Goal: Information Seeking & Learning: Find specific page/section

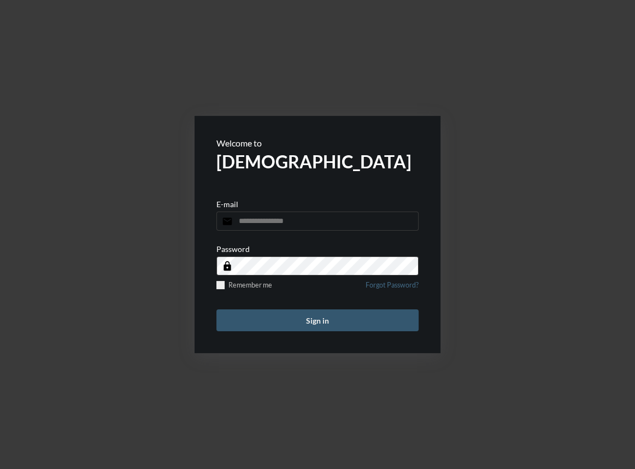
type input "**********"
click at [310, 325] on button "Sign in" at bounding box center [317, 320] width 202 height 22
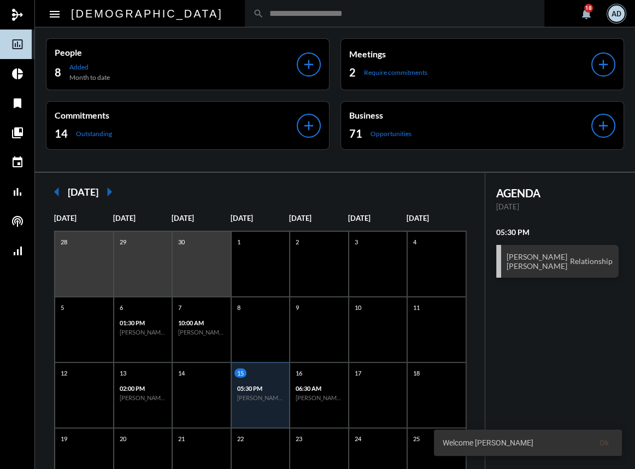
click at [264, 11] on input "text" at bounding box center [400, 13] width 272 height 9
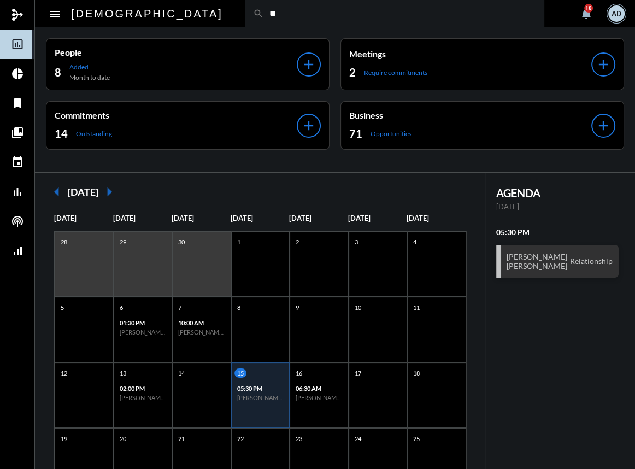
type input "*"
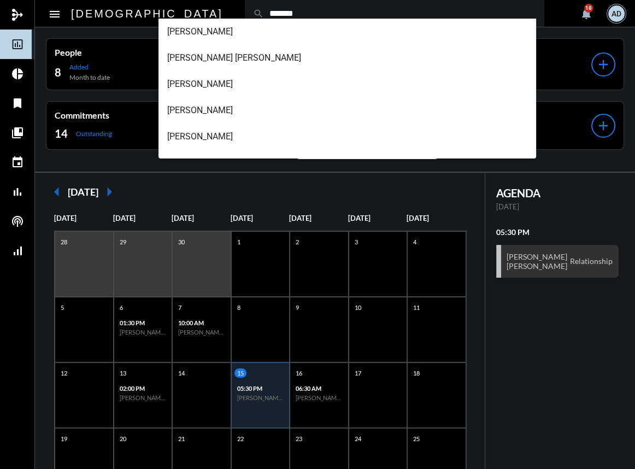
click at [264, 10] on input "*******" at bounding box center [400, 13] width 272 height 9
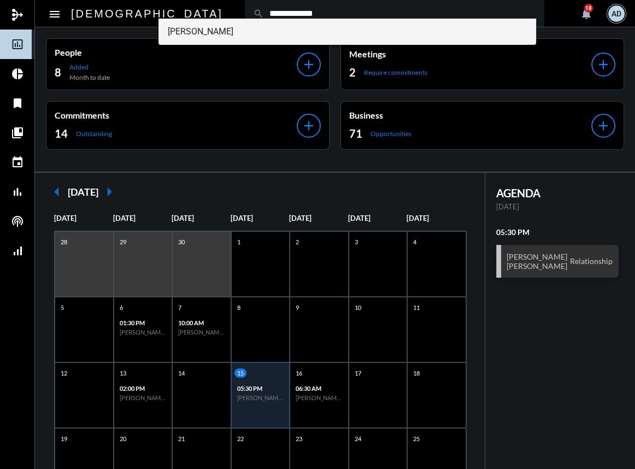
type input "**********"
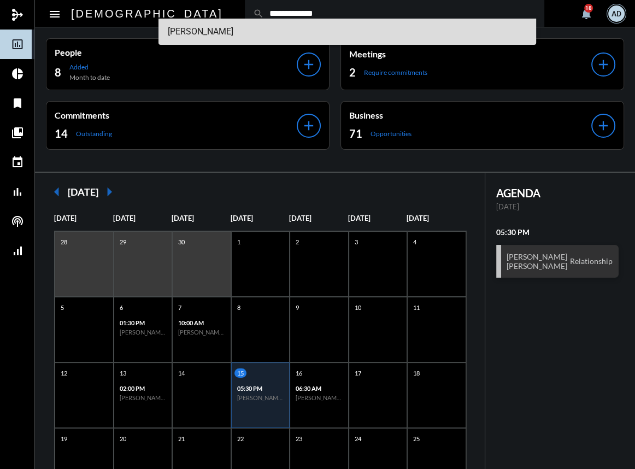
click at [241, 31] on span "[PERSON_NAME]" at bounding box center [347, 32] width 360 height 26
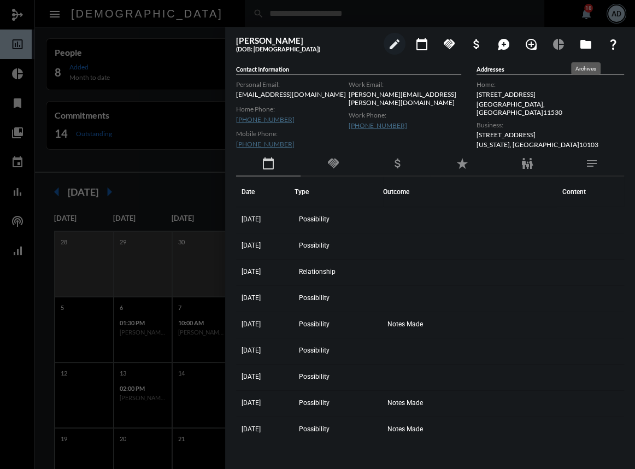
click at [581, 46] on mat-icon "folder" at bounding box center [585, 44] width 13 height 13
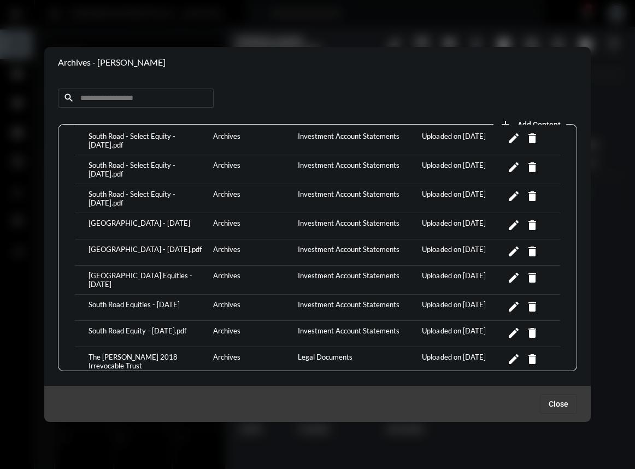
scroll to position [1356, 0]
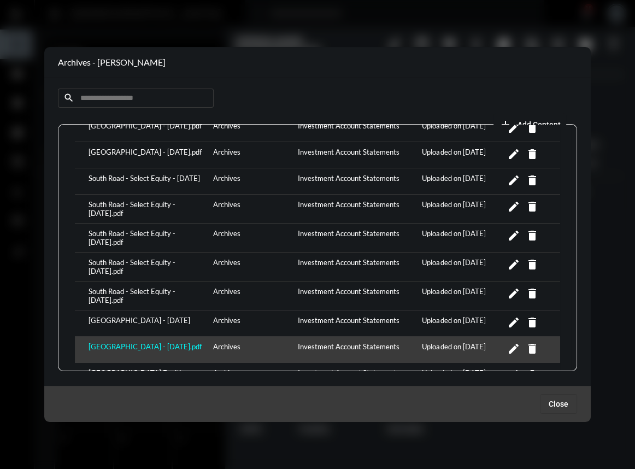
click at [141, 342] on div "[GEOGRAPHIC_DATA] - [DATE].pdf" at bounding box center [148, 349] width 125 height 15
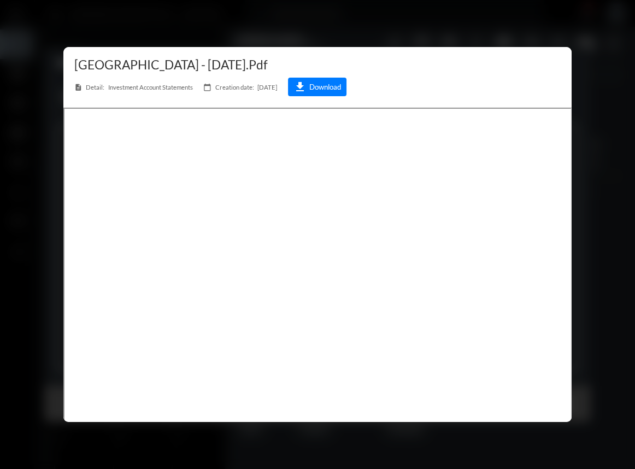
click at [594, 101] on div at bounding box center [317, 234] width 635 height 469
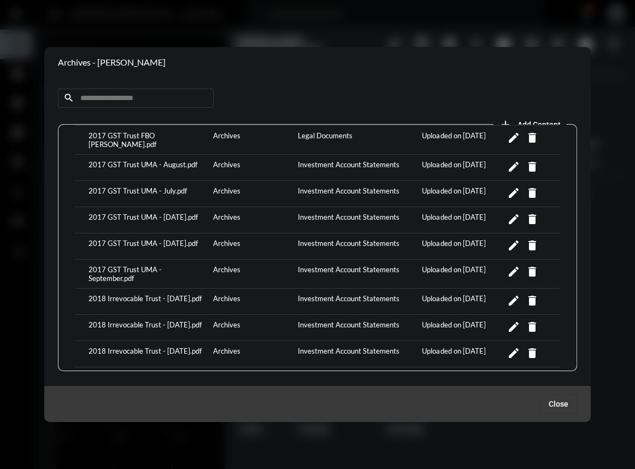
scroll to position [0, 0]
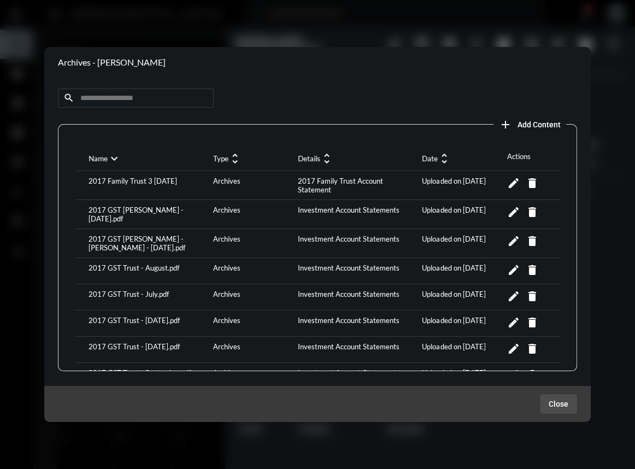
click at [558, 404] on span "Close" at bounding box center [559, 403] width 20 height 9
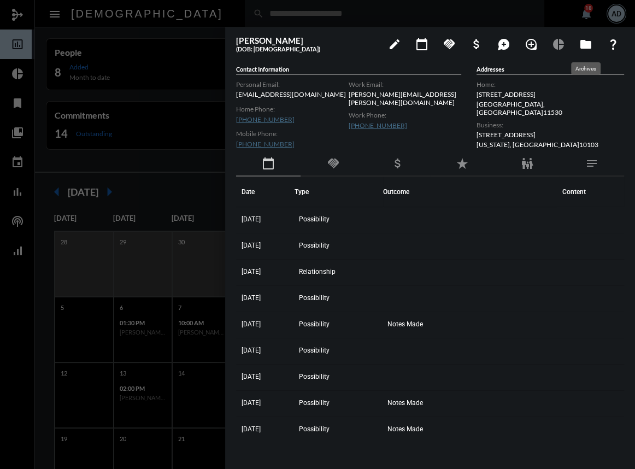
click at [589, 49] on mat-icon "folder" at bounding box center [585, 44] width 13 height 13
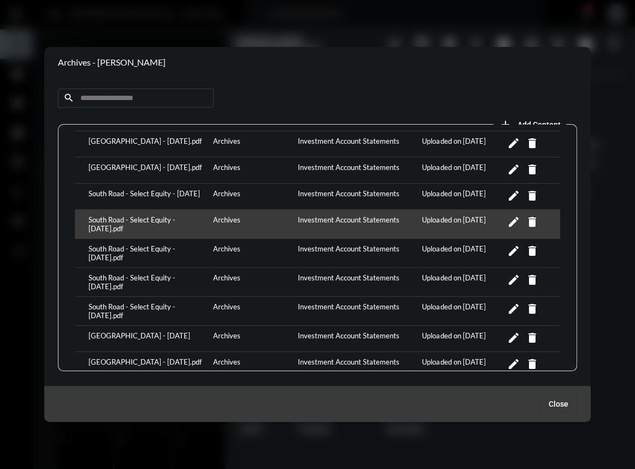
scroll to position [1242, 0]
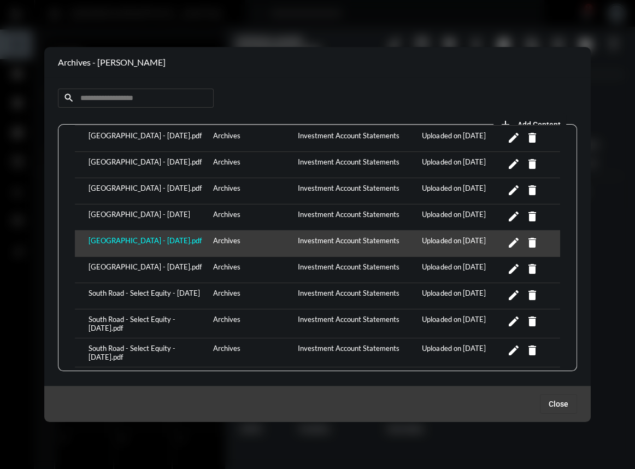
click at [145, 236] on div "[GEOGRAPHIC_DATA] - [DATE].pdf" at bounding box center [148, 243] width 125 height 15
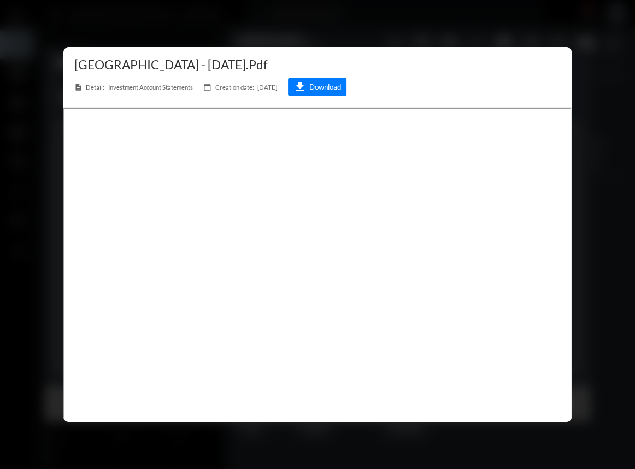
click at [518, 16] on div at bounding box center [317, 234] width 635 height 469
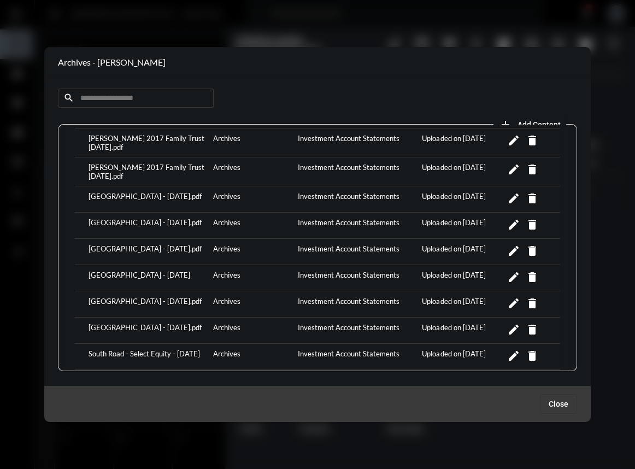
scroll to position [1043, 0]
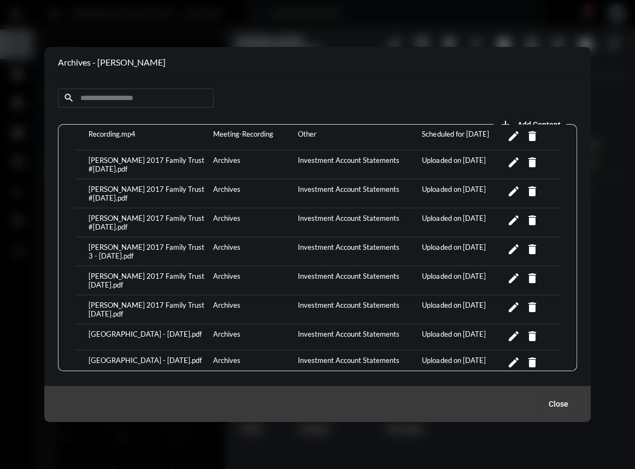
click at [136, 96] on input at bounding box center [136, 98] width 156 height 19
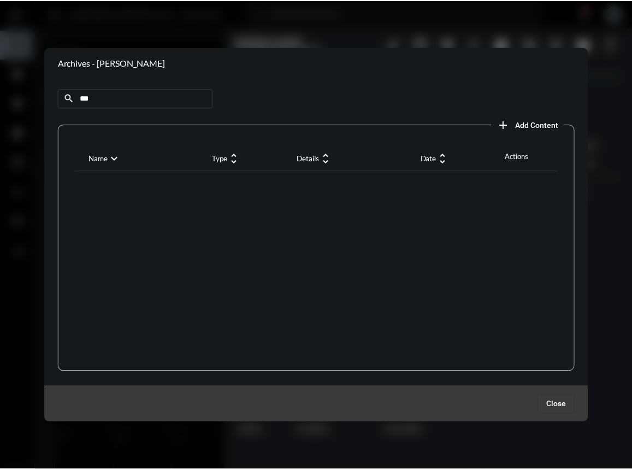
scroll to position [0, 0]
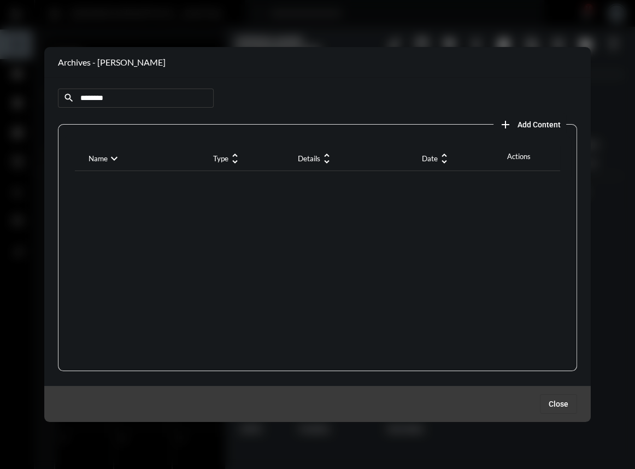
type input "********"
drag, startPoint x: 144, startPoint y: 96, endPoint x: -58, endPoint y: 96, distance: 202.7
click at [0, 96] on html "mediation ACT insert_chart_outlined Dashboard pie_chart Analytics bookmark Libr…" at bounding box center [317, 234] width 635 height 469
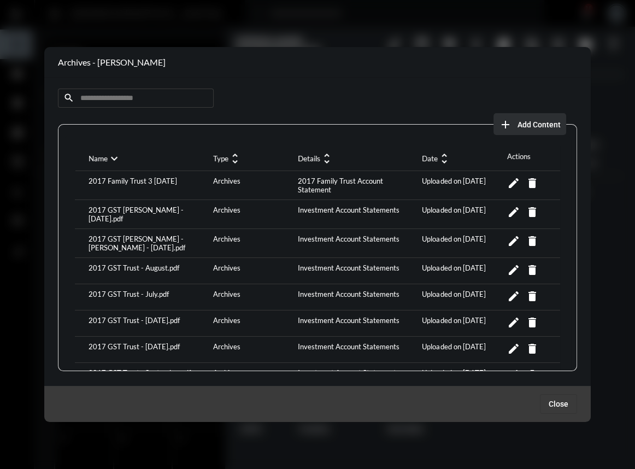
click at [514, 123] on span "add Add Content" at bounding box center [530, 124] width 62 height 9
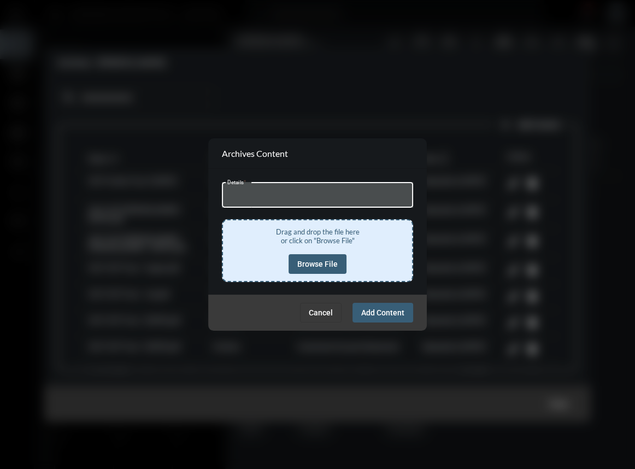
click at [298, 198] on input "Details *" at bounding box center [317, 196] width 181 height 8
type input "**********"
click at [309, 264] on span "Browse File" at bounding box center [317, 264] width 40 height 9
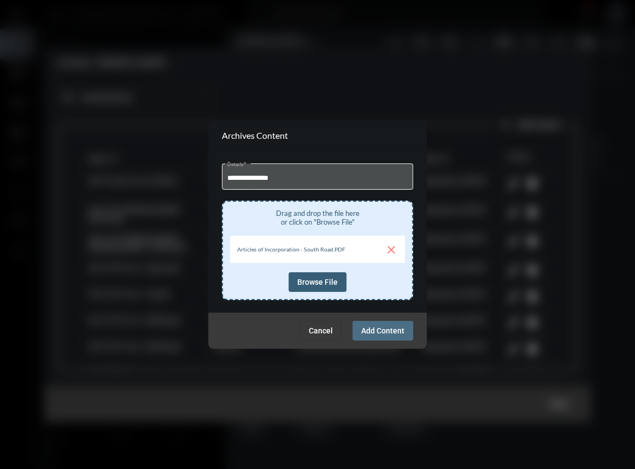
click at [385, 335] on button "Add Content" at bounding box center [382, 331] width 61 height 20
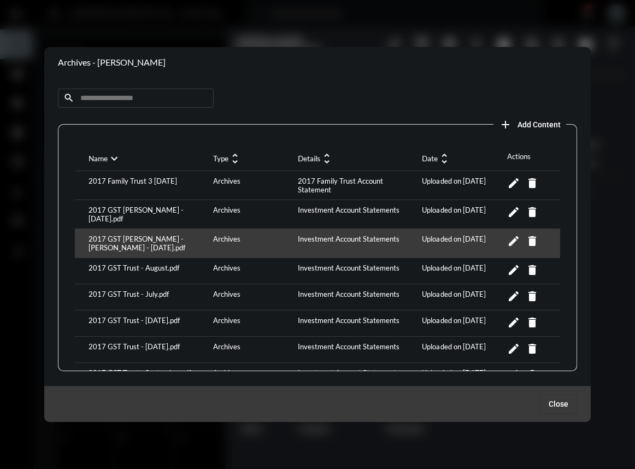
drag, startPoint x: 254, startPoint y: 261, endPoint x: 454, endPoint y: 251, distance: 200.3
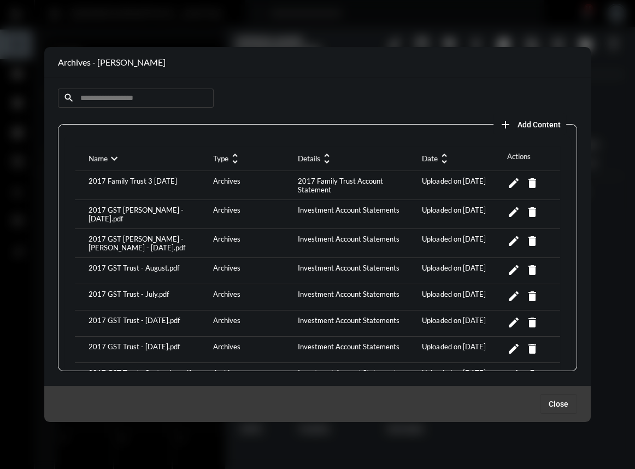
drag, startPoint x: 385, startPoint y: 23, endPoint x: 347, endPoint y: 51, distance: 47.7
click at [385, 23] on div at bounding box center [317, 234] width 635 height 469
drag, startPoint x: 293, startPoint y: 43, endPoint x: 339, endPoint y: 51, distance: 47.1
click at [293, 41] on div at bounding box center [317, 234] width 635 height 469
click at [563, 404] on span "Close" at bounding box center [559, 403] width 20 height 9
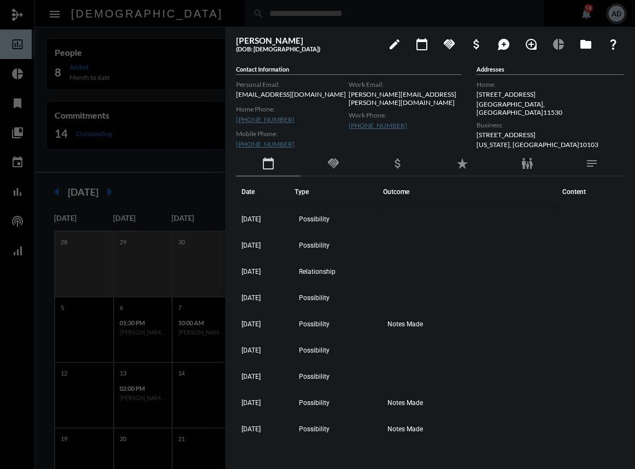
click at [21, 142] on div at bounding box center [317, 234] width 635 height 469
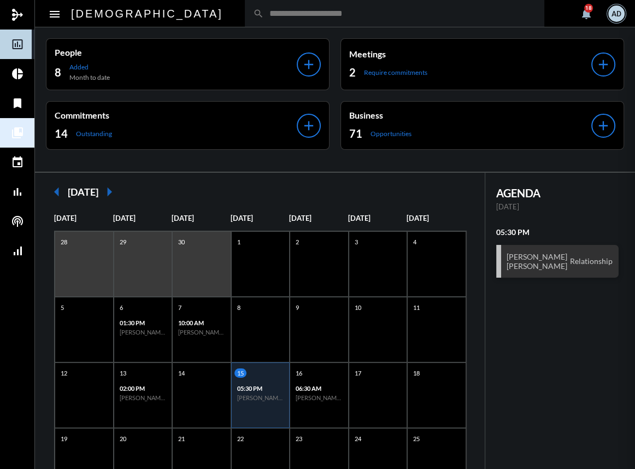
click at [20, 136] on mat-icon "collections_bookmark" at bounding box center [17, 132] width 13 height 13
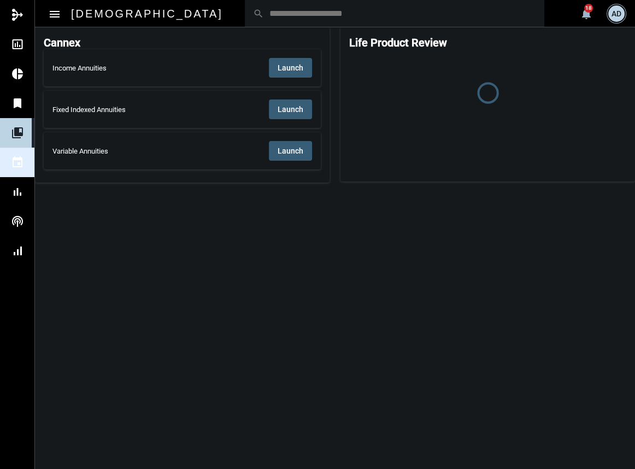
click at [19, 160] on mat-icon "event" at bounding box center [17, 162] width 13 height 13
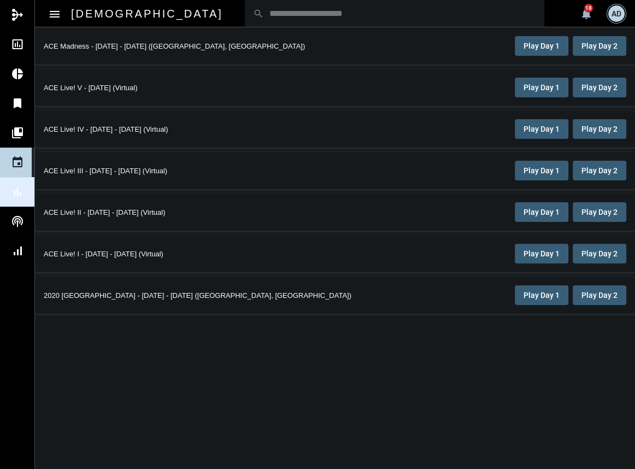
click at [14, 192] on mat-icon "bar_chart" at bounding box center [17, 191] width 13 height 13
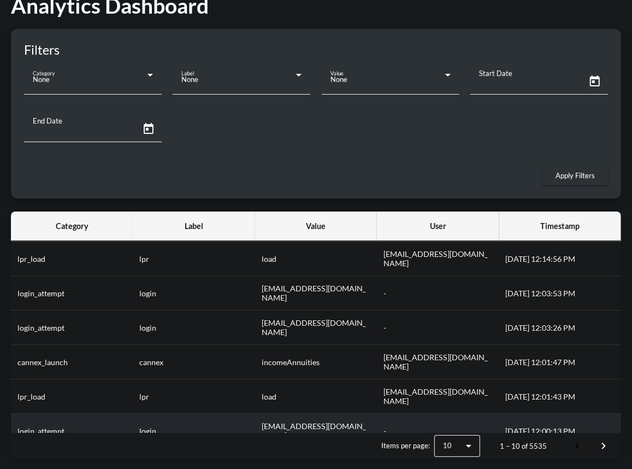
scroll to position [49, 0]
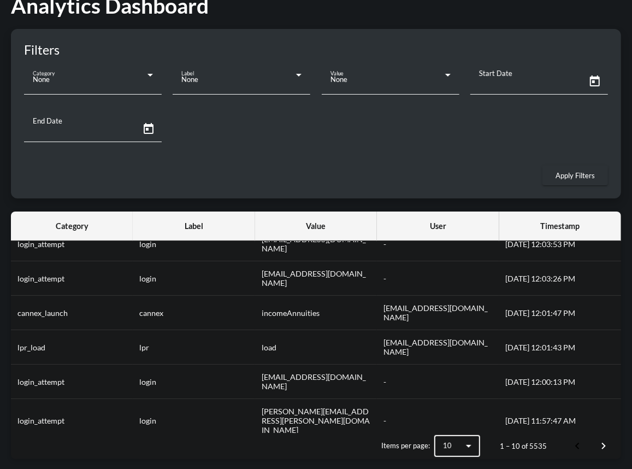
click at [472, 436] on div "10" at bounding box center [457, 446] width 28 height 22
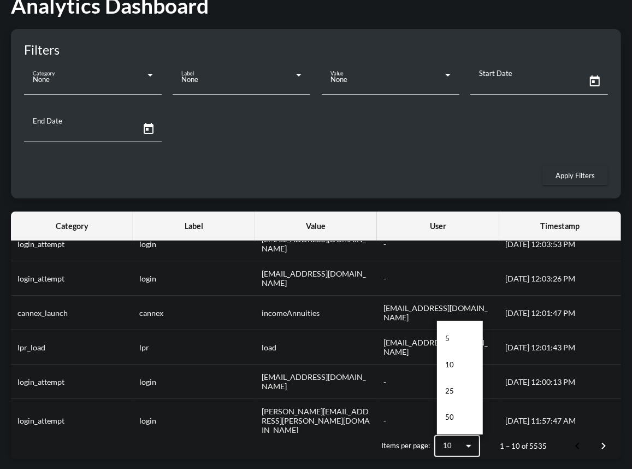
click at [468, 427] on mat-option "50" at bounding box center [460, 417] width 46 height 26
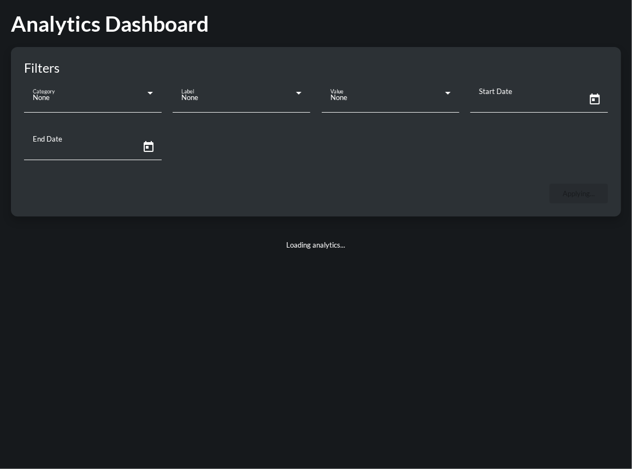
scroll to position [0, 0]
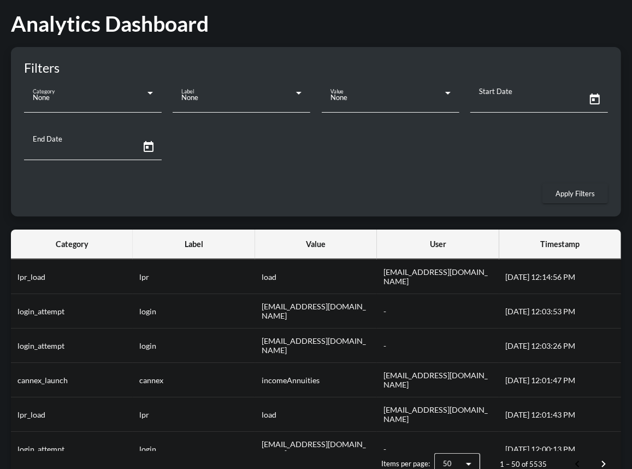
click at [143, 103] on div "None" at bounding box center [93, 97] width 120 height 22
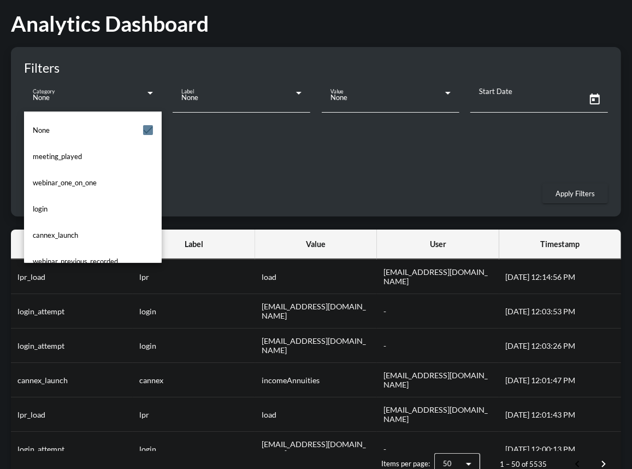
click at [98, 203] on mat-option "login" at bounding box center [93, 209] width 138 height 26
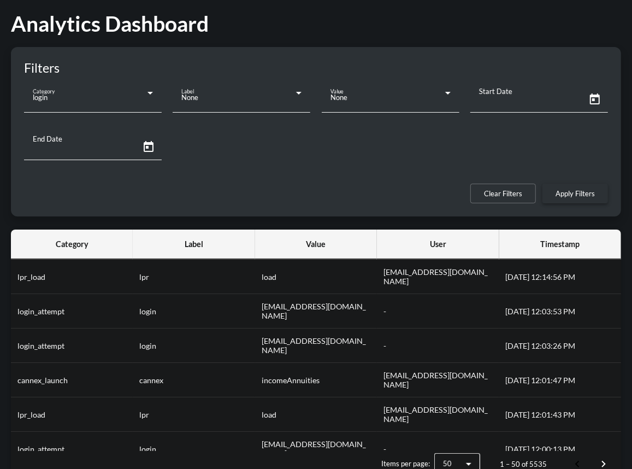
click at [556, 193] on span "Apply Filters" at bounding box center [575, 193] width 39 height 9
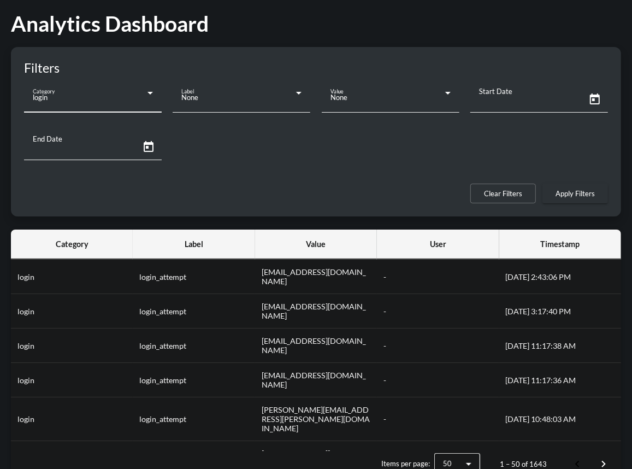
click at [151, 93] on icon at bounding box center [150, 92] width 13 height 13
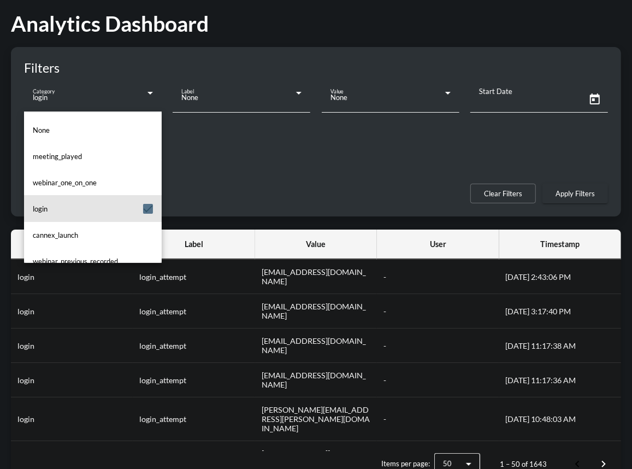
click at [143, 202] on mat-option "login" at bounding box center [93, 209] width 138 height 26
